Goal: Task Accomplishment & Management: Manage account settings

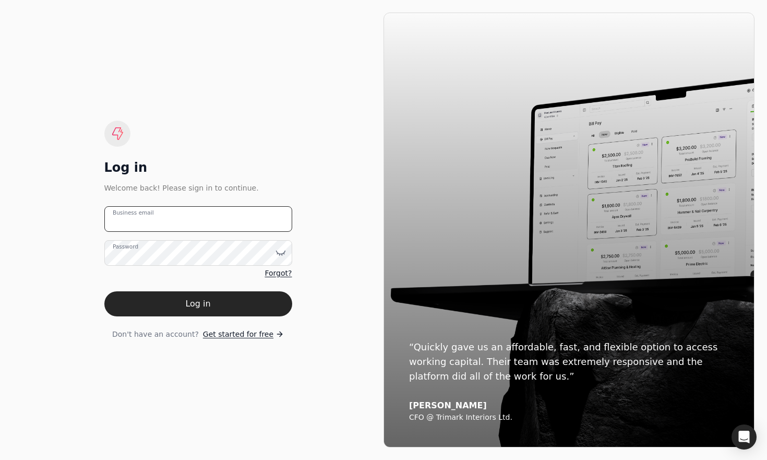
click at [238, 216] on email "Business email" at bounding box center [198, 219] width 188 height 26
type email "[PERSON_NAME][EMAIL_ADDRESS][DOMAIN_NAME]"
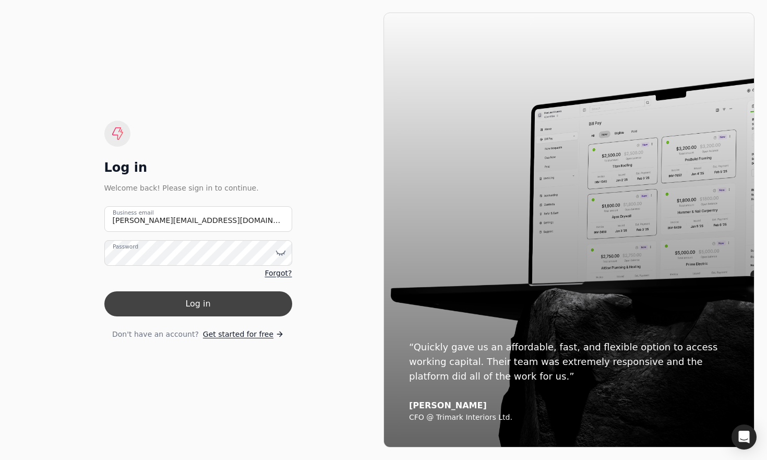
click at [195, 315] on button "Log in" at bounding box center [198, 303] width 188 height 25
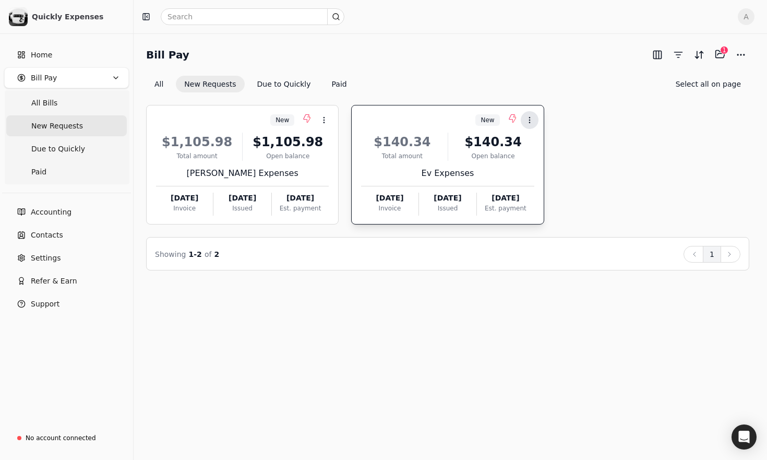
click at [530, 121] on icon at bounding box center [529, 120] width 8 height 8
click at [531, 143] on icon at bounding box center [528, 145] width 8 height 8
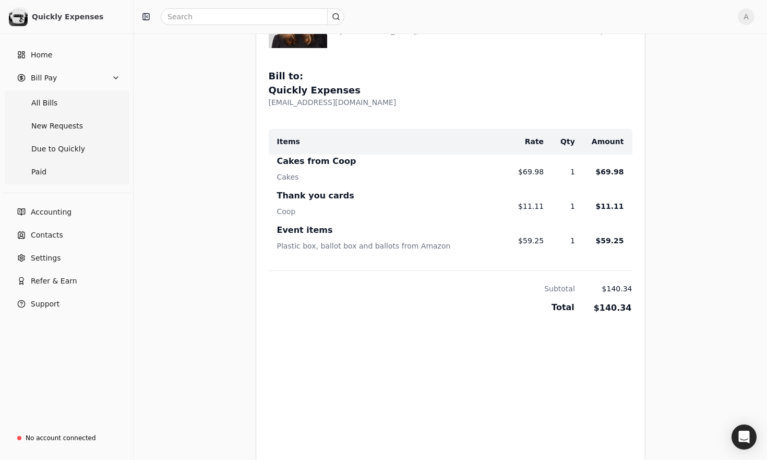
scroll to position [861, 0]
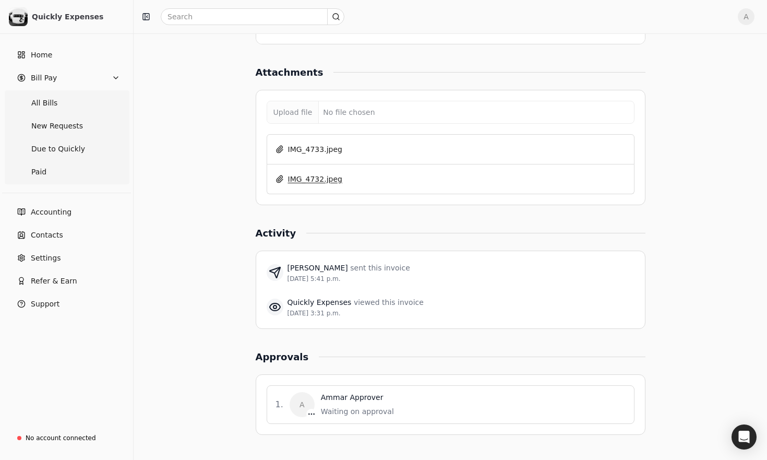
click at [314, 178] on button "IMG_4732.jpeg" at bounding box center [308, 179] width 67 height 17
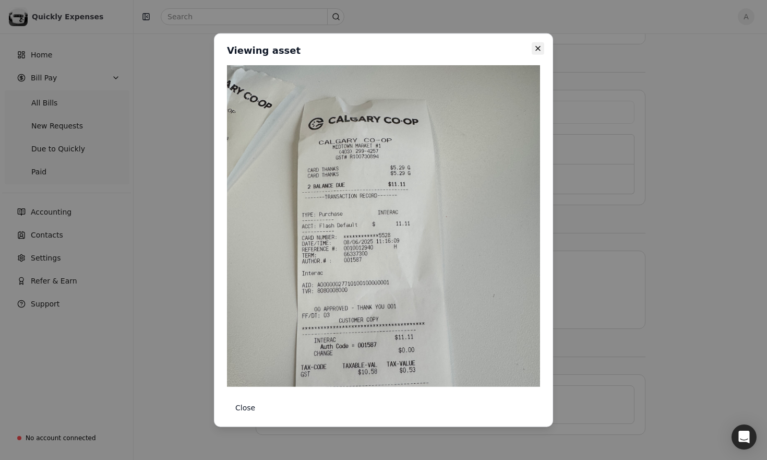
click at [540, 48] on icon "button" at bounding box center [538, 48] width 8 height 8
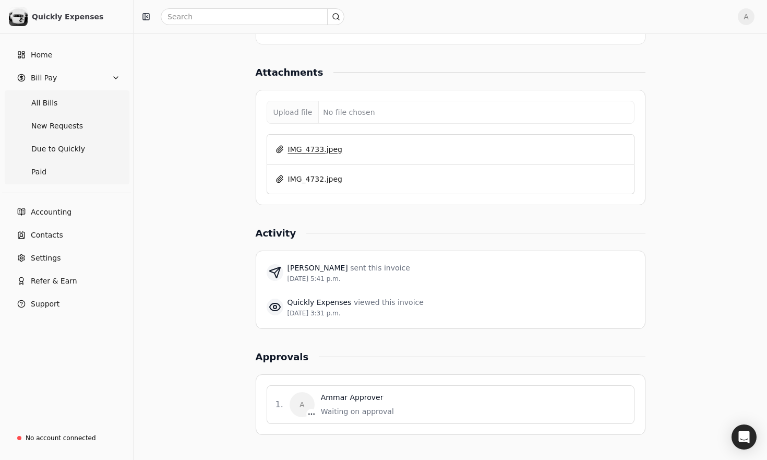
click at [315, 148] on button "IMG_4733.jpeg" at bounding box center [308, 149] width 67 height 17
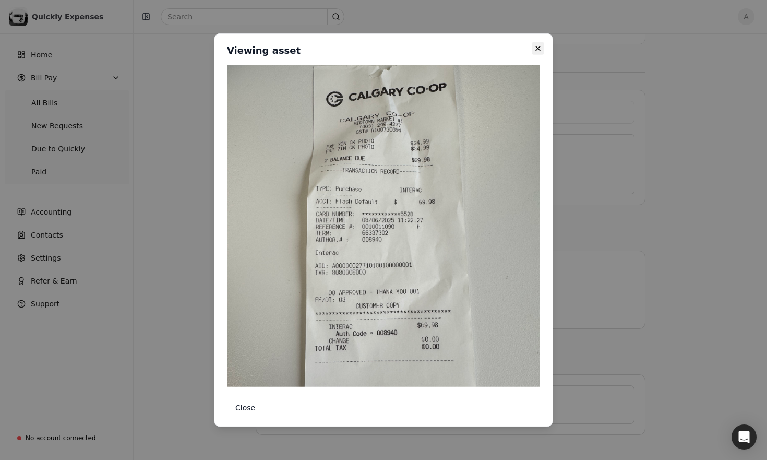
click at [543, 46] on button "Close" at bounding box center [538, 48] width 13 height 13
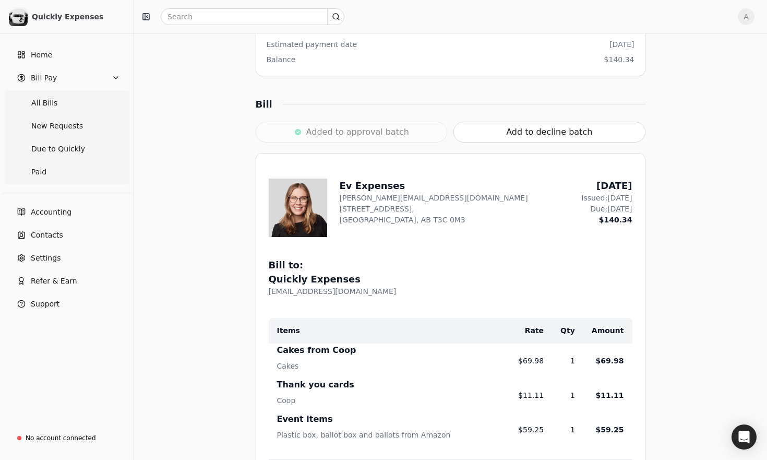
scroll to position [0, 0]
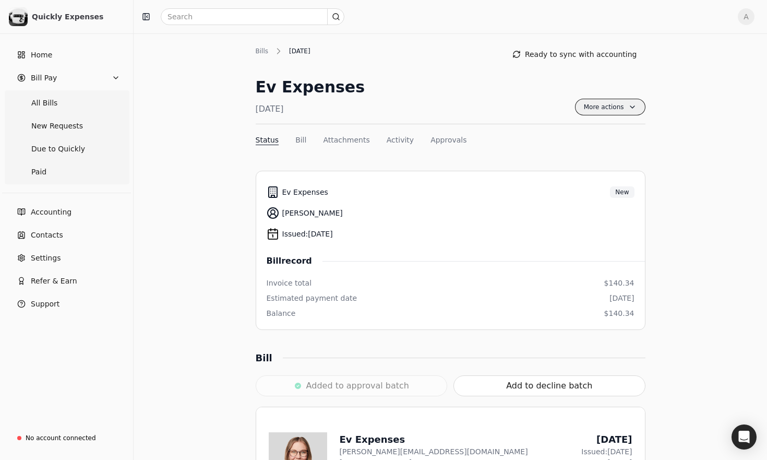
click at [615, 100] on span "More actions" at bounding box center [610, 107] width 70 height 17
click at [530, 75] on div "Ev Expenses [DATE] More actions Context Menu Button" at bounding box center [451, 99] width 390 height 49
click at [316, 49] on div "[DATE]" at bounding box center [300, 50] width 32 height 9
click at [372, 388] on div "Added to approval batch" at bounding box center [352, 385] width 192 height 21
click at [71, 126] on span "New Requests" at bounding box center [57, 126] width 52 height 11
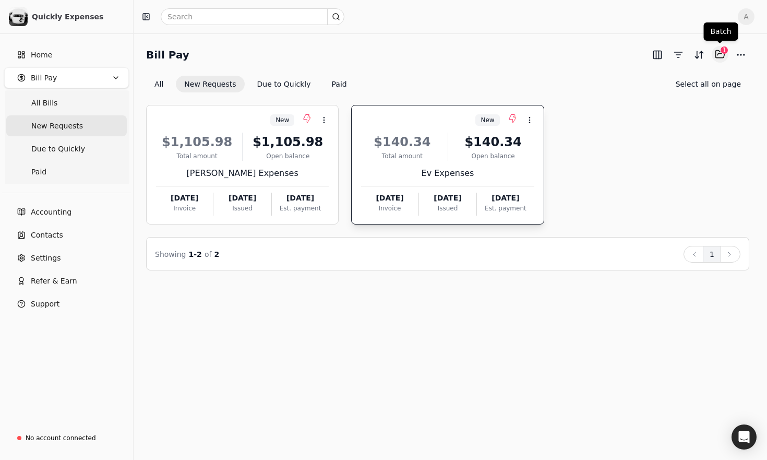
click at [723, 57] on button "Selected items: 1" at bounding box center [720, 54] width 17 height 17
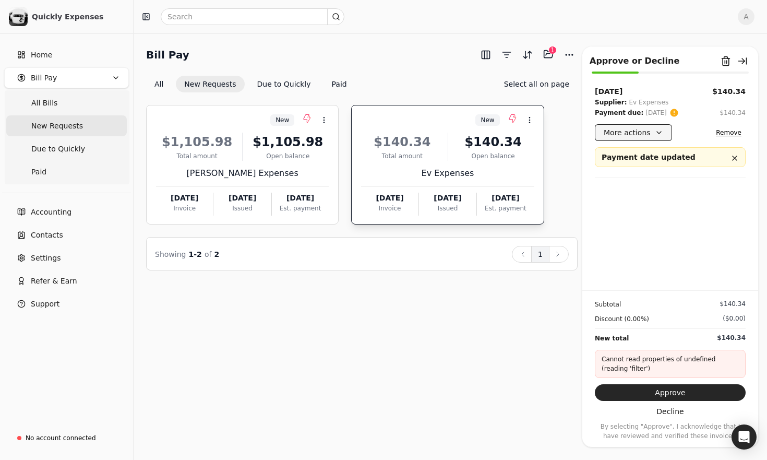
click at [654, 130] on button "More actions" at bounding box center [633, 132] width 77 height 17
click at [651, 136] on button "More actions" at bounding box center [633, 132] width 77 height 17
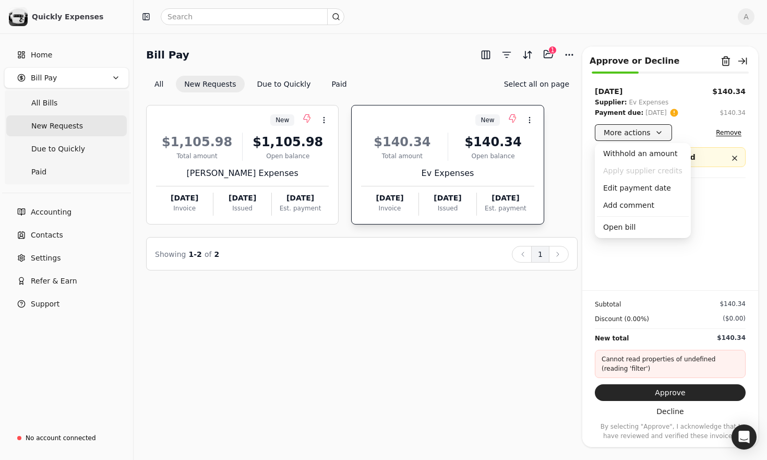
click at [651, 136] on button "More actions" at bounding box center [633, 132] width 77 height 17
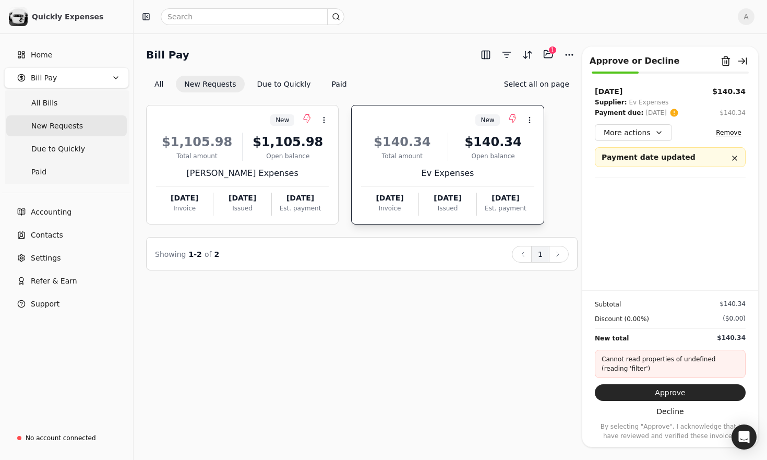
click at [664, 238] on div "[DATE] $140.34 Supplier: Ev Expenses Payment due: [DATE] $140.34 More actions R…" at bounding box center [670, 188] width 176 height 204
click at [671, 394] on button "Approve" at bounding box center [670, 392] width 151 height 17
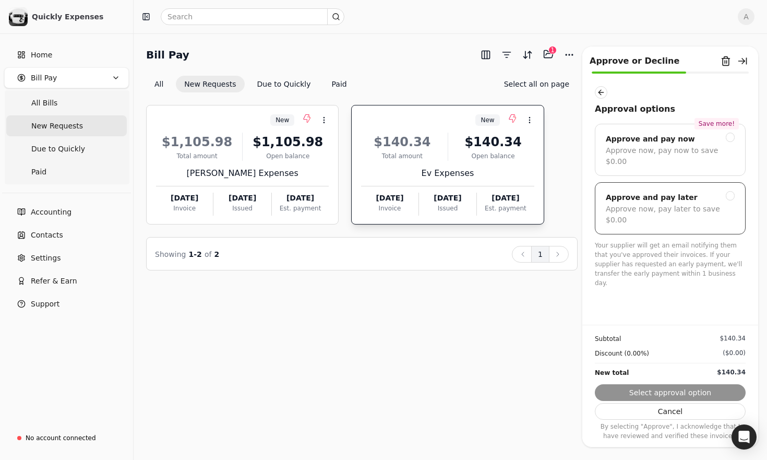
click at [669, 191] on div "Approve and pay later" at bounding box center [652, 197] width 92 height 13
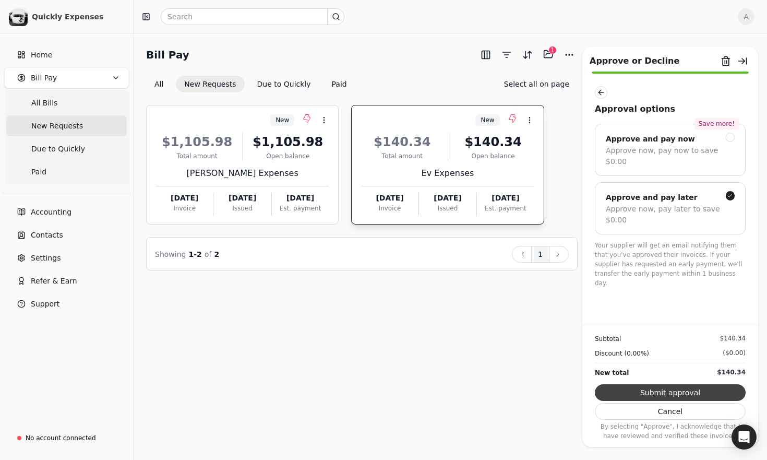
click at [658, 389] on button "Submit approval" at bounding box center [670, 392] width 151 height 17
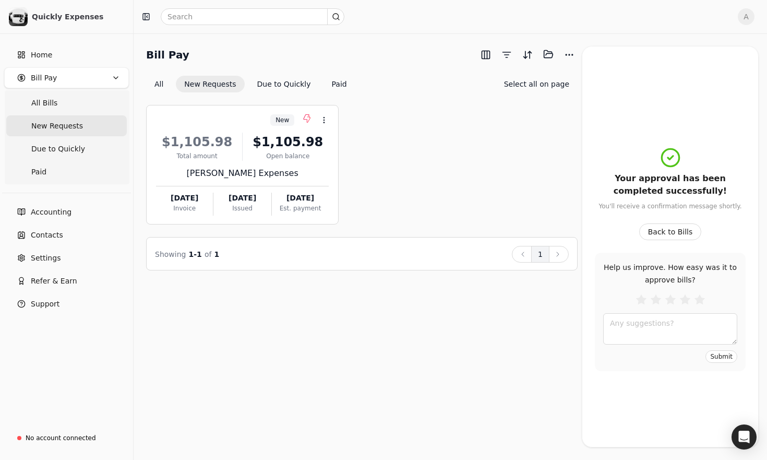
click at [506, 164] on div "New Context Menu Button $1,105.98 Total amount $1,105.98 Open balance [PERSON_N…" at bounding box center [361, 164] width 431 height 119
click at [326, 119] on icon at bounding box center [324, 120] width 8 height 8
click at [340, 146] on span "Open" at bounding box center [340, 145] width 19 height 11
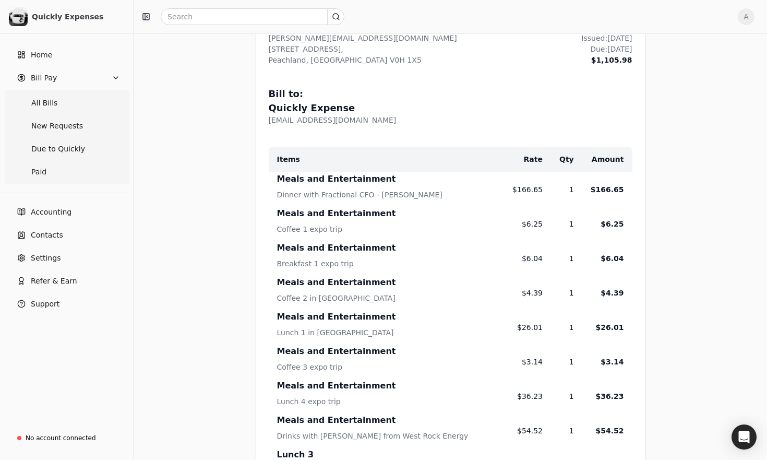
scroll to position [458, 0]
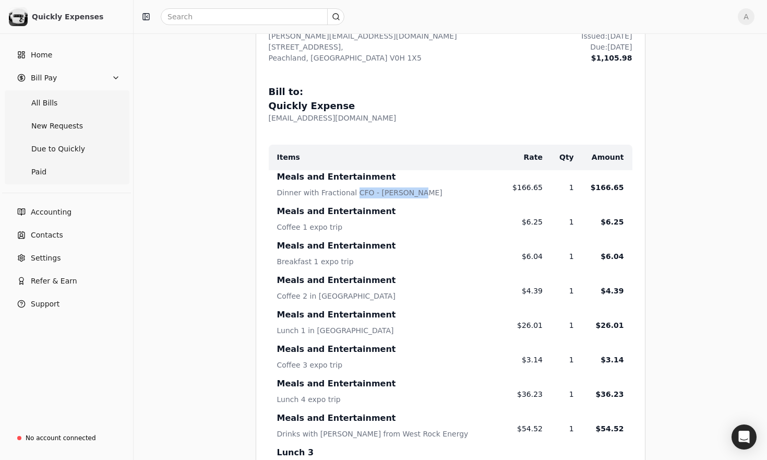
drag, startPoint x: 352, startPoint y: 192, endPoint x: 414, endPoint y: 192, distance: 61.6
click at [414, 192] on div "Dinner with Fractional CFO - [PERSON_NAME]" at bounding box center [386, 195] width 219 height 17
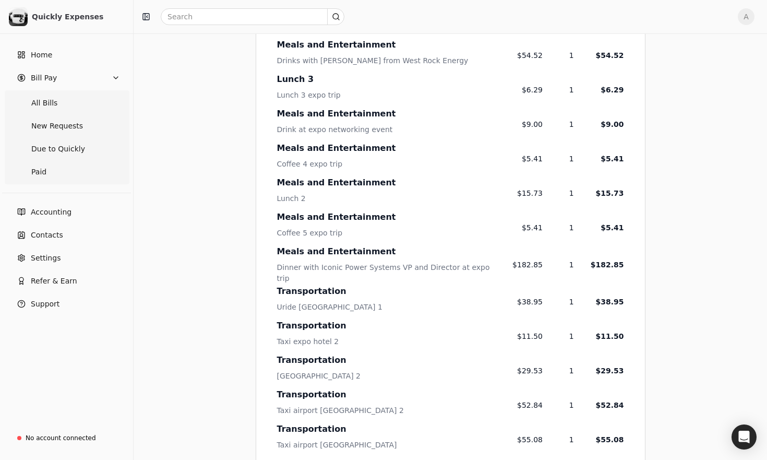
scroll to position [832, 0]
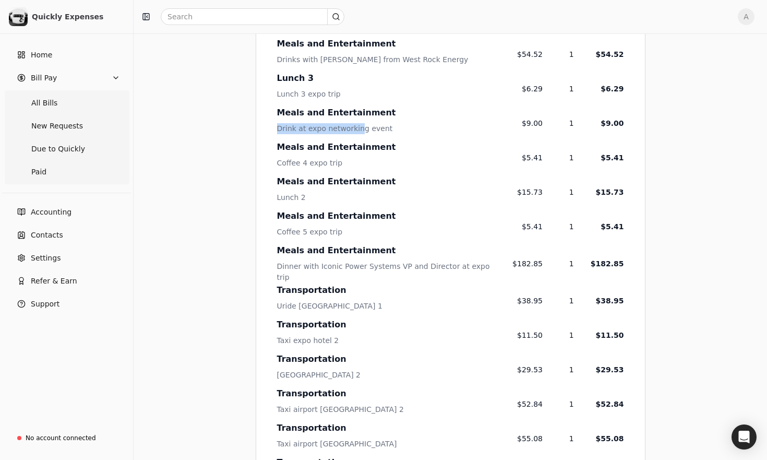
drag, startPoint x: 347, startPoint y: 124, endPoint x: 361, endPoint y: 128, distance: 14.4
click at [358, 128] on td "Meals and Entertainment Drink at expo networking event" at bounding box center [382, 123] width 227 height 34
click at [361, 128] on div "Drink at expo networking event" at bounding box center [386, 131] width 219 height 17
drag, startPoint x: 342, startPoint y: 117, endPoint x: 368, endPoint y: 136, distance: 32.0
click at [367, 136] on td "Meals and Entertainment Drink at expo networking event" at bounding box center [382, 123] width 227 height 34
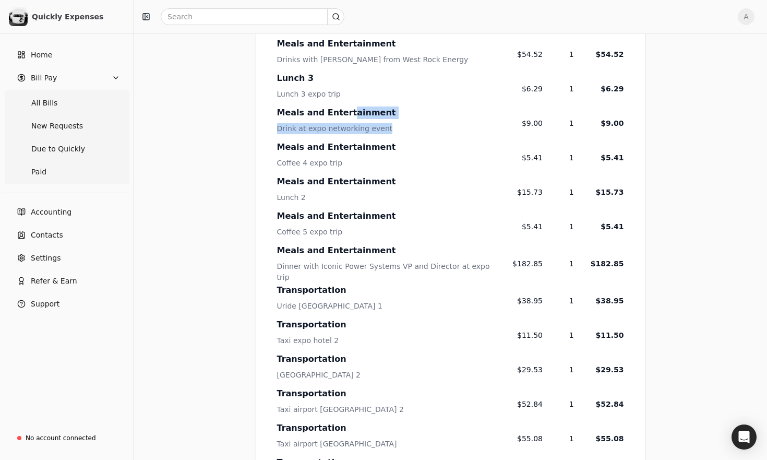
click at [368, 136] on div "Drink at expo networking event" at bounding box center [386, 131] width 219 height 17
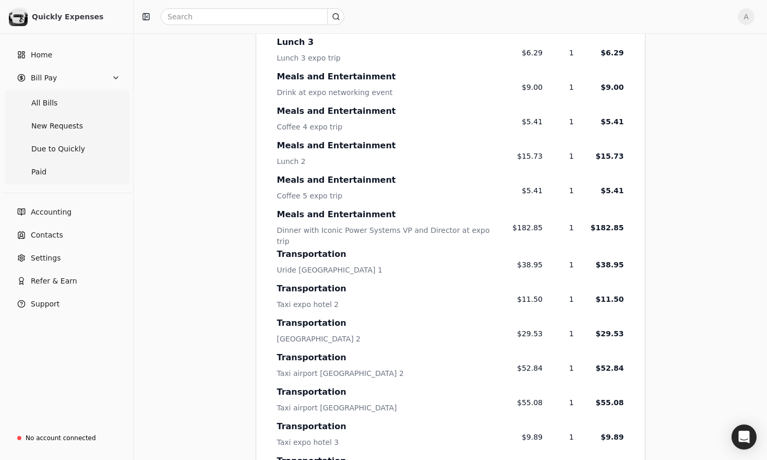
scroll to position [870, 0]
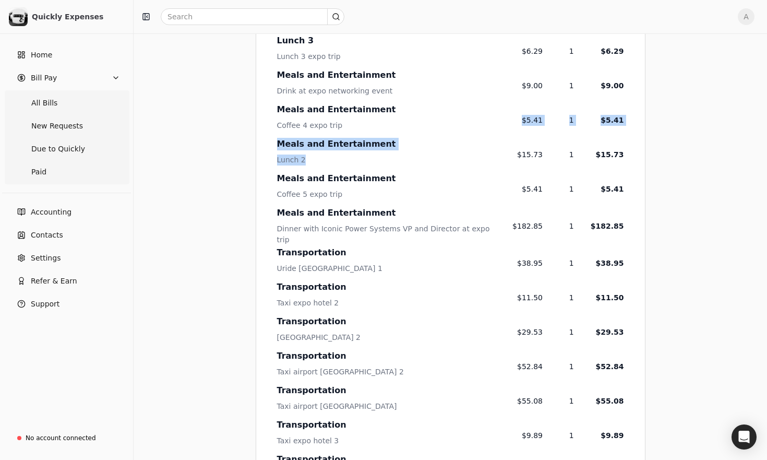
drag, startPoint x: 368, startPoint y: 130, endPoint x: 410, endPoint y: 169, distance: 57.6
click at [410, 169] on tbody "Meals and Entertainment Dinner with Fractional CFO - [PERSON_NAME] $166.65 1 $1…" at bounding box center [451, 337] width 364 height 1159
click at [410, 169] on div "Lunch 2" at bounding box center [386, 162] width 219 height 17
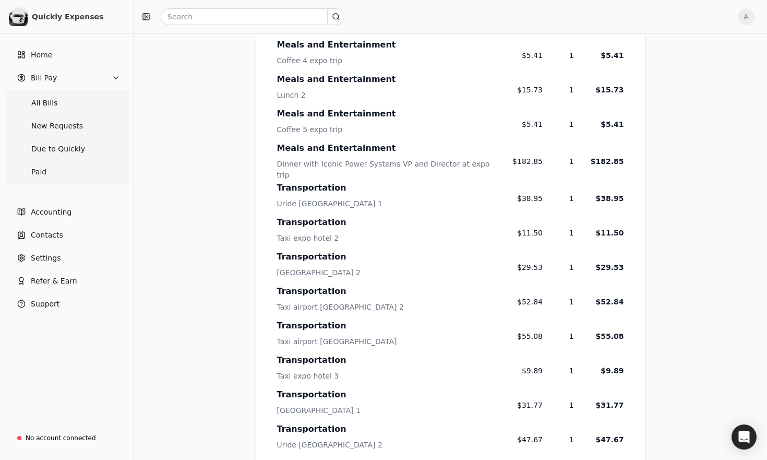
scroll to position [935, 0]
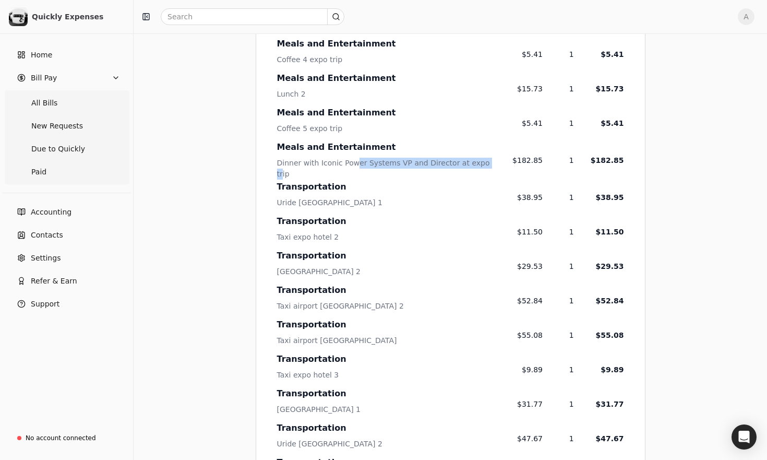
drag, startPoint x: 353, startPoint y: 162, endPoint x: 480, endPoint y: 162, distance: 127.3
click at [479, 162] on div "Dinner with Iconic Power Systems VP and Director at expo trip" at bounding box center [386, 169] width 219 height 22
click at [480, 162] on div "Dinner with Iconic Power Systems VP and Director at expo trip" at bounding box center [386, 169] width 219 height 22
drag, startPoint x: 420, startPoint y: 166, endPoint x: 498, endPoint y: 166, distance: 77.2
click at [496, 166] on div "Dinner with Iconic Power Systems VP and Director at expo trip" at bounding box center [386, 169] width 219 height 22
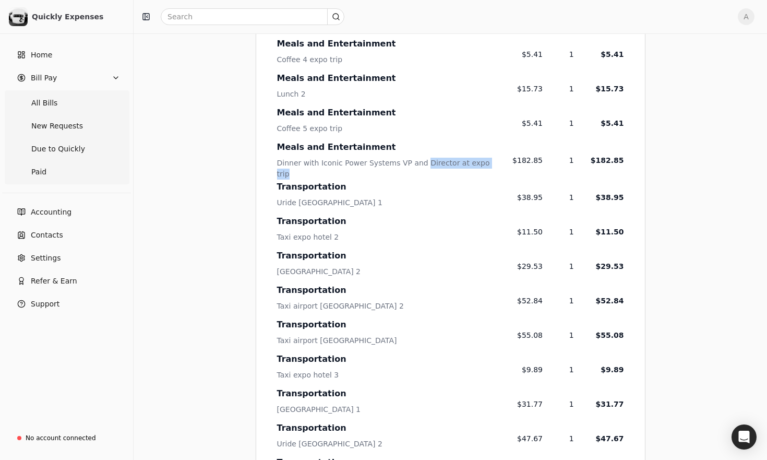
click at [496, 166] on div "Dinner with Iconic Power Systems VP and Director at expo trip" at bounding box center [386, 169] width 219 height 22
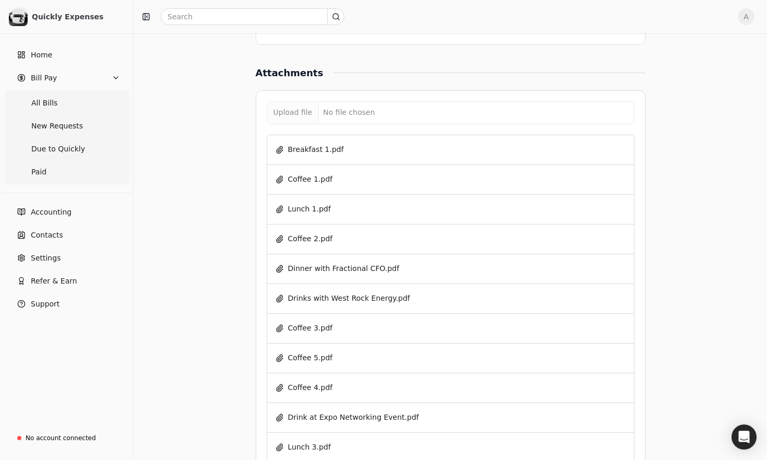
scroll to position [1812, 0]
click at [360, 261] on button "Dinner with Fractional CFO.pdf" at bounding box center [337, 269] width 124 height 17
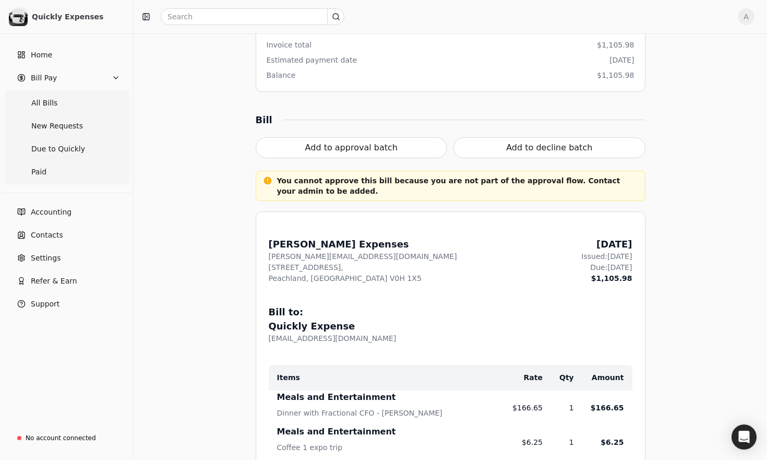
scroll to position [0, 0]
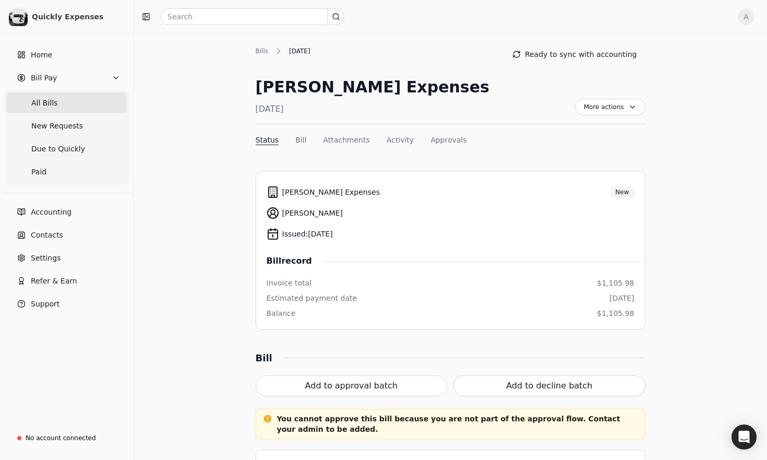
click at [56, 109] on Bills "All Bills" at bounding box center [66, 102] width 121 height 21
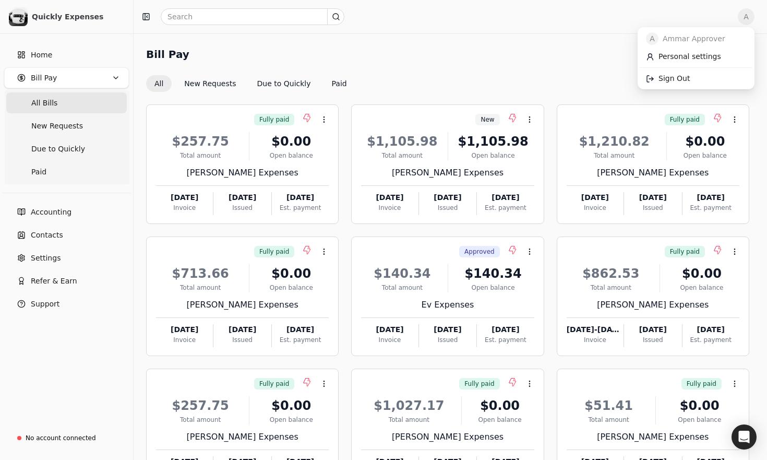
click at [749, 21] on span "A" at bounding box center [746, 16] width 17 height 17
click at [668, 73] on span "Sign Out" at bounding box center [673, 78] width 31 height 11
